Goal: Task Accomplishment & Management: Use online tool/utility

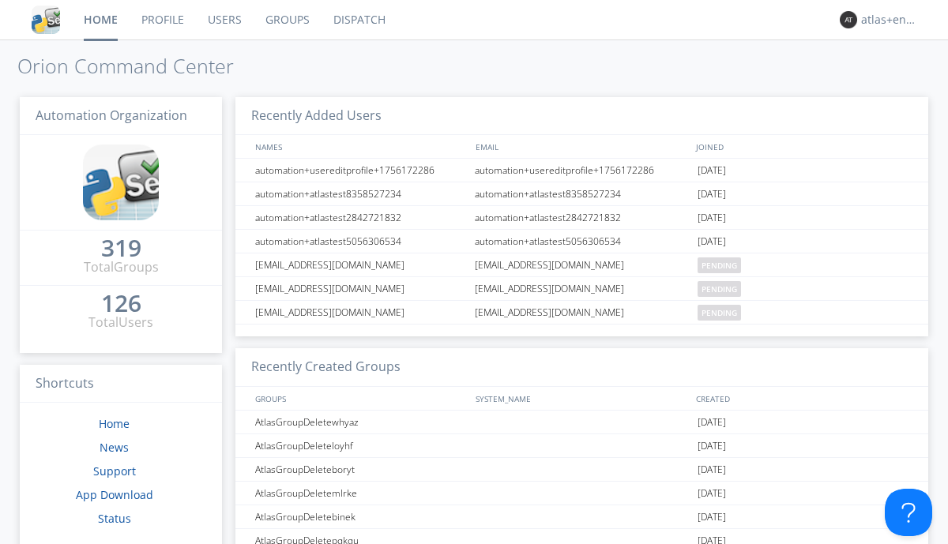
click at [358, 20] on link "Dispatch" at bounding box center [360, 20] width 76 height 40
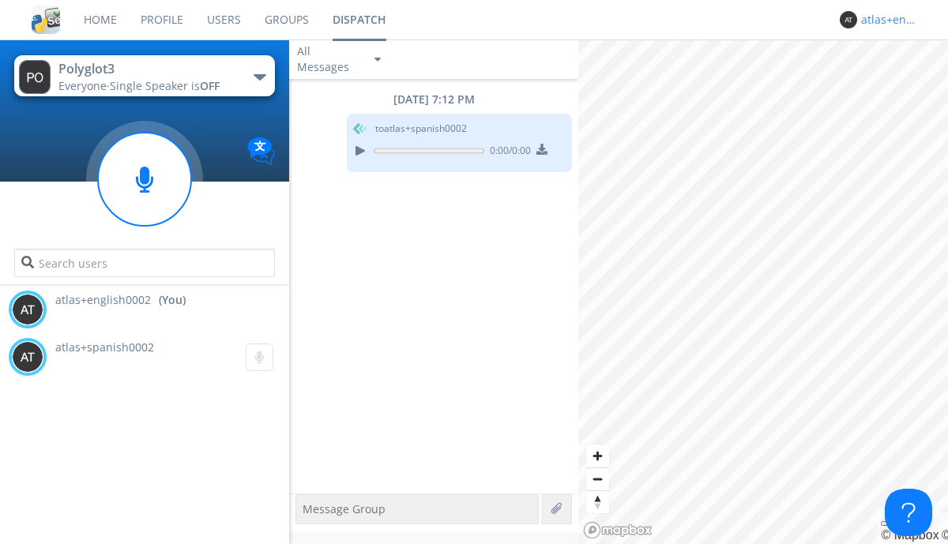
click at [887, 20] on div "atlas+english0002" at bounding box center [890, 20] width 59 height 16
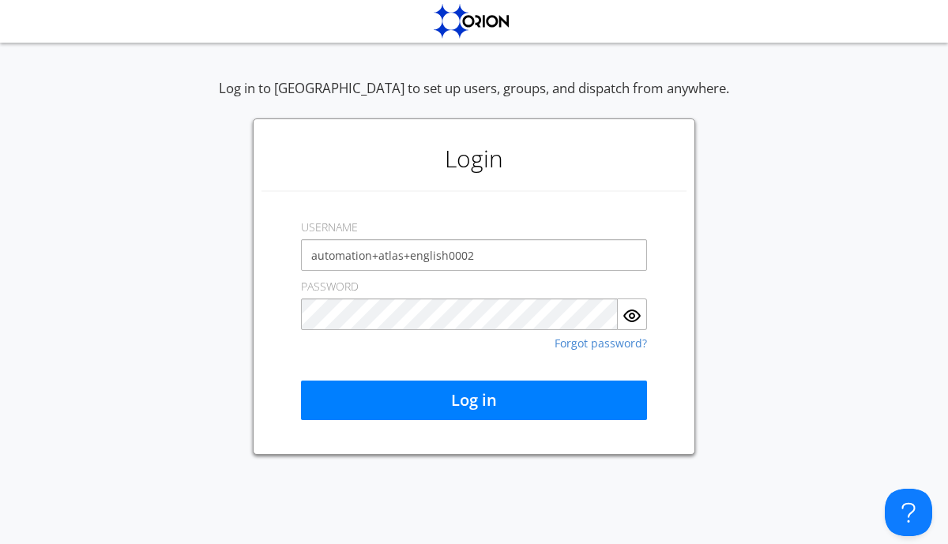
type input "automation+atlas+english0002"
click at [474, 401] on button "Log in" at bounding box center [474, 401] width 346 height 40
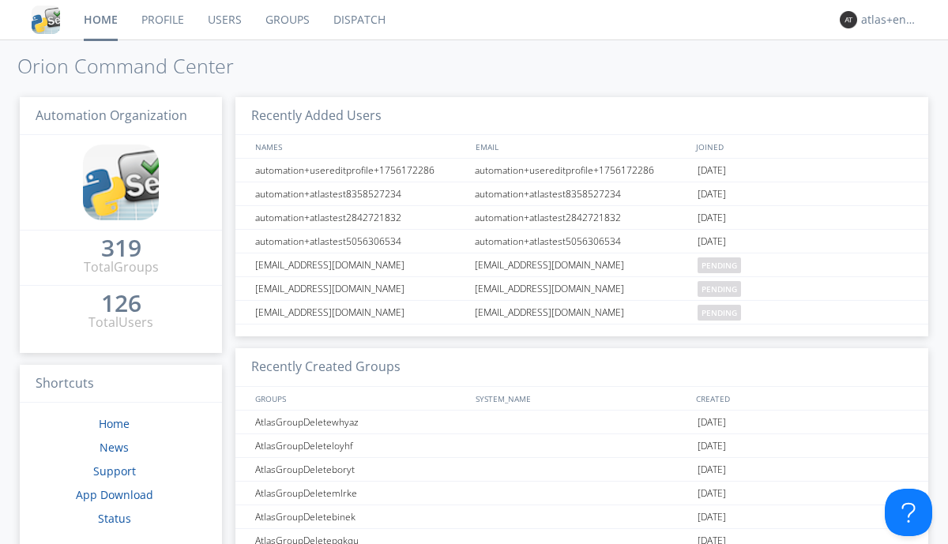
click at [358, 20] on link "Dispatch" at bounding box center [360, 20] width 76 height 40
